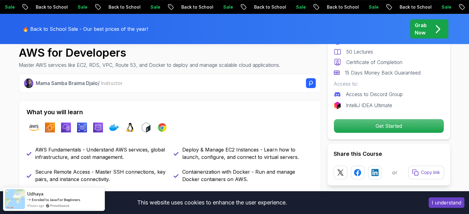
scroll to position [278, 0]
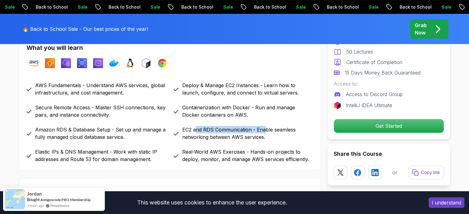
drag, startPoint x: 205, startPoint y: 128, endPoint x: 263, endPoint y: 126, distance: 58.7
click at [263, 126] on div "AWS Fundamentals - Understand AWS services, global infrastructure, and cost man…" at bounding box center [170, 122] width 287 height 81
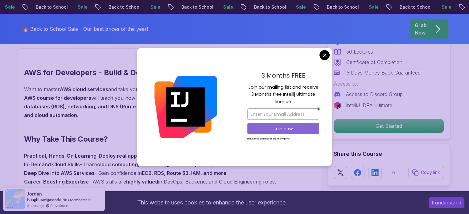
scroll to position [432, 0]
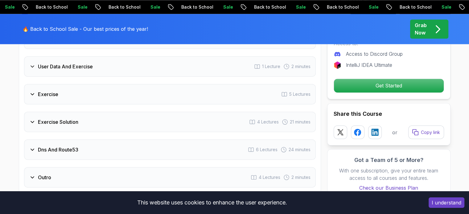
scroll to position [1080, 0]
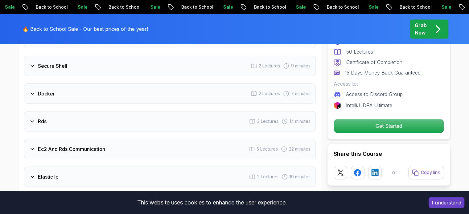
click at [88, 91] on div "Docker 2 Lectures 7 minutes" at bounding box center [170, 94] width 292 height 20
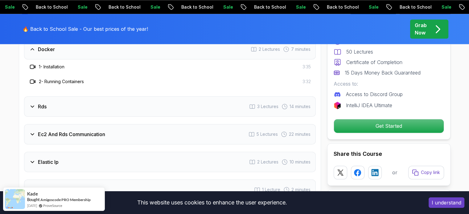
scroll to position [881, 0]
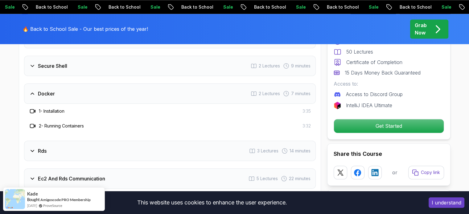
click at [88, 91] on div "Docker 2 Lectures 7 minutes" at bounding box center [170, 94] width 292 height 20
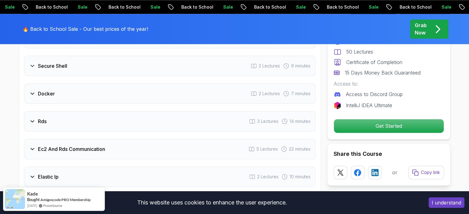
scroll to position [850, 0]
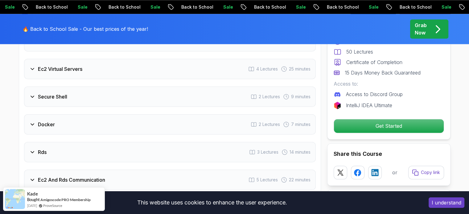
click at [84, 95] on div "Secure Shell 2 Lectures 9 minutes" at bounding box center [170, 97] width 292 height 20
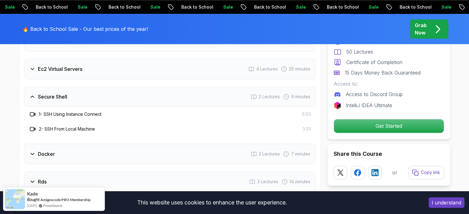
click at [84, 95] on div "Secure Shell 2 Lectures 9 minutes" at bounding box center [170, 97] width 292 height 20
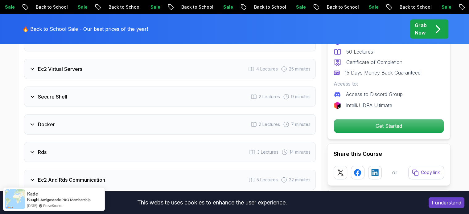
click at [91, 65] on div "Ec2 Virtual Servers 4 Lectures 25 minutes" at bounding box center [170, 69] width 292 height 20
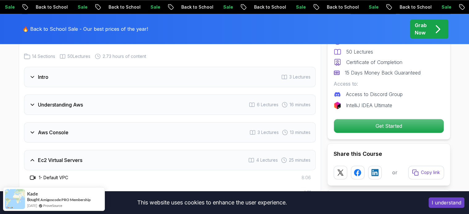
scroll to position [758, 0]
click at [72, 140] on div "Aws Console 3 Lectures 13 minutes" at bounding box center [170, 134] width 292 height 20
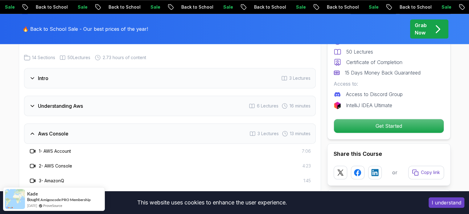
click at [78, 106] on h3 "Understanding Aws" at bounding box center [60, 105] width 45 height 7
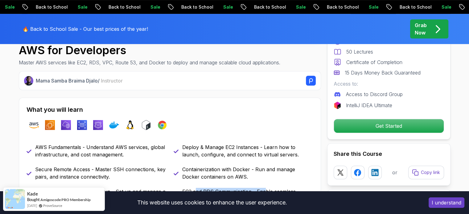
scroll to position [0, 0]
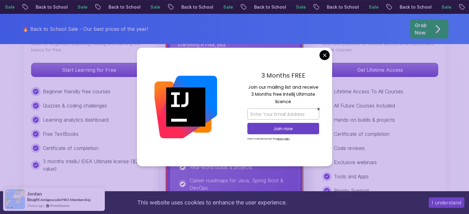
scroll to position [216, 0]
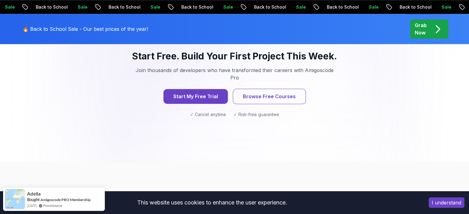
scroll to position [679, 0]
